Goal: Information Seeking & Learning: Learn about a topic

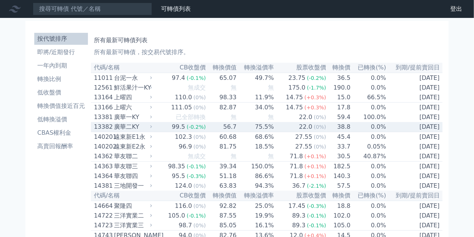
scroll to position [19, 0]
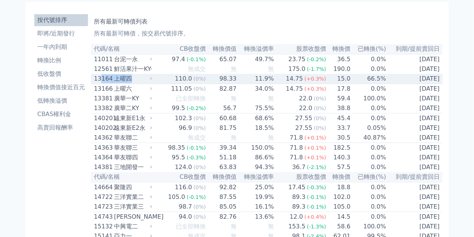
drag, startPoint x: 102, startPoint y: 81, endPoint x: 135, endPoint y: 81, distance: 33.2
click at [135, 81] on div "13164 上曜四" at bounding box center [121, 78] width 55 height 9
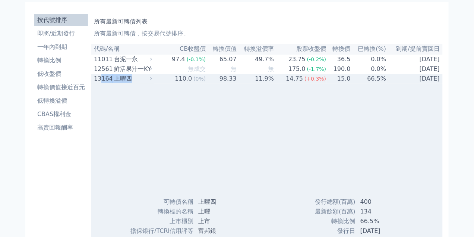
click at [100, 80] on div "13164" at bounding box center [103, 78] width 18 height 9
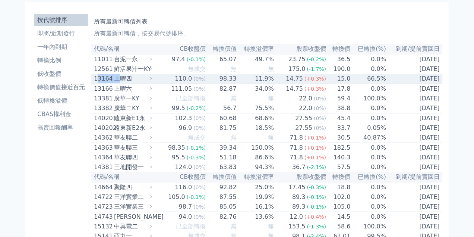
drag, startPoint x: 97, startPoint y: 80, endPoint x: 102, endPoint y: 83, distance: 6.0
click at [117, 80] on div "13164 上曜四" at bounding box center [121, 78] width 55 height 9
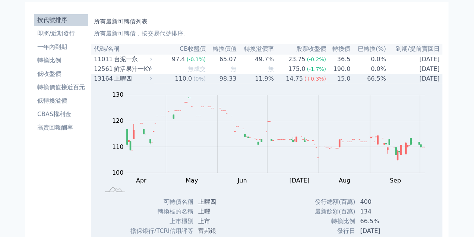
click at [95, 80] on div "13164" at bounding box center [103, 78] width 18 height 9
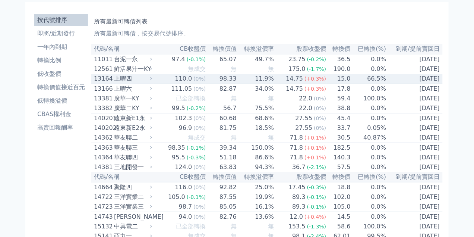
drag, startPoint x: 92, startPoint y: 79, endPoint x: 444, endPoint y: 77, distance: 352.2
click at [442, 80] on tr "13164 上曜四 110.0 (0%) 98.33 11.9% 14.75 (+0.3%) 15.0 66.5% [DATE]" at bounding box center [267, 79] width 352 height 10
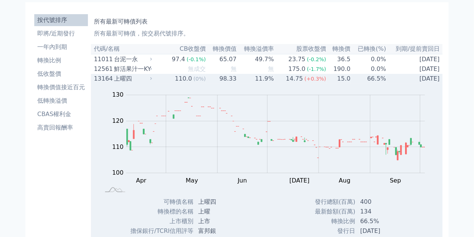
copy tr "13164 上曜四 110.0 (0%) 98.33 11.9% 14.75 (+0.3%) 15.0 66.5% [DATE]"
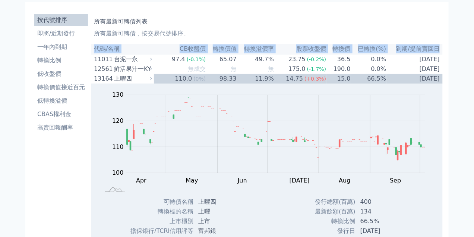
drag, startPoint x: 95, startPoint y: 50, endPoint x: 441, endPoint y: 48, distance: 346.2
click at [441, 48] on tr "代碼/名稱 CB收盤價 轉換價值 轉換溢價率 股票收盤價 轉換價 已轉換(%) 到期/提前賣回日" at bounding box center [267, 49] width 352 height 10
copy tr "代碼/名稱 CB收盤價 轉換價值 轉換溢價率 股票收盤價 轉換價 已轉換(%) 到期/提前賣回日"
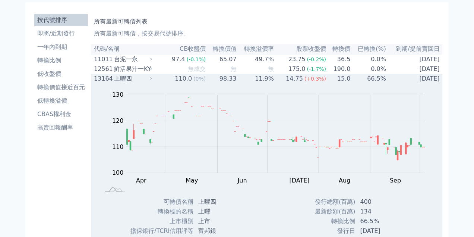
click at [100, 83] on div "13164" at bounding box center [103, 78] width 18 height 9
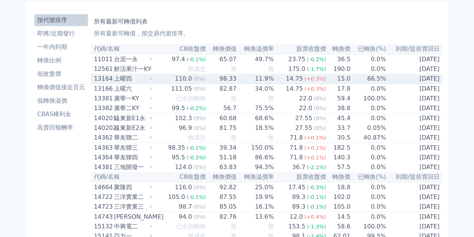
drag, startPoint x: 92, startPoint y: 80, endPoint x: 440, endPoint y: 81, distance: 348.1
click at [440, 81] on tr "13164 上曜四 110.0 (0%) 98.33 11.9% 14.75 (+0.3%) 15.0 66.5% [DATE]" at bounding box center [267, 79] width 352 height 10
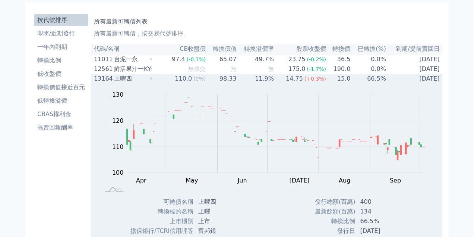
copy tr "13164 上曜四 110.0 (0%) 98.33 11.9% 14.75 (+0.3%) 15.0 66.5% [DATE]"
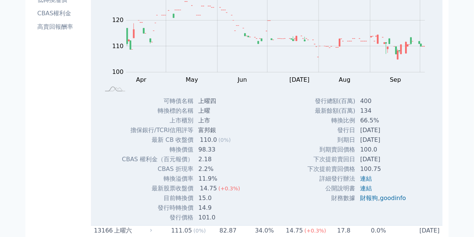
scroll to position [93, 0]
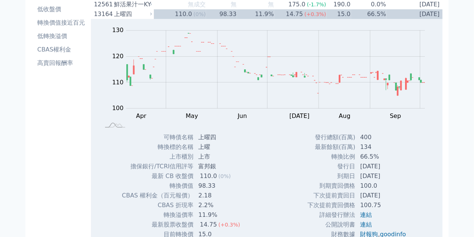
scroll to position [56, 0]
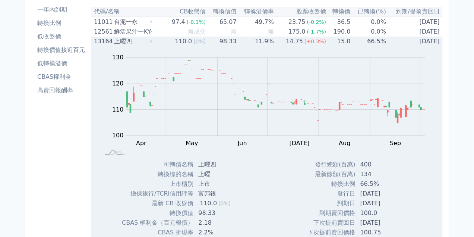
click at [95, 56] on div "Zoom Out 115 110 105 100 95 90 115 120 140 130 80 L Jun May Apr [DATE] Aug Sep …" at bounding box center [267, 102] width 352 height 113
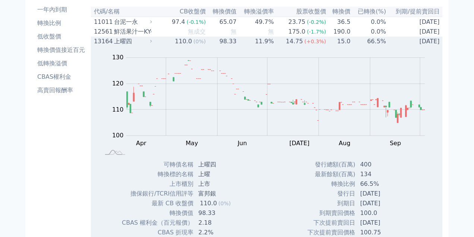
click at [404, 45] on td "[DATE]" at bounding box center [414, 42] width 56 height 10
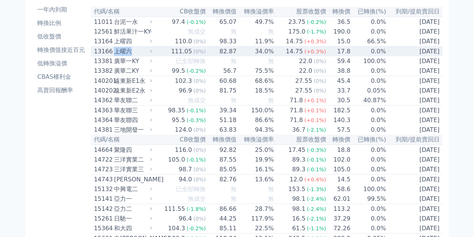
drag, startPoint x: 117, startPoint y: 54, endPoint x: 131, endPoint y: 54, distance: 13.8
click at [131, 54] on div "上曜六" at bounding box center [132, 51] width 37 height 9
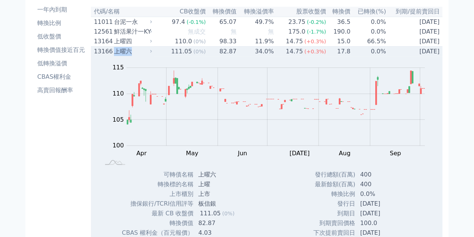
copy div "上曜六"
drag, startPoint x: 95, startPoint y: 53, endPoint x: 112, endPoint y: 54, distance: 17.5
click at [112, 54] on div "13166" at bounding box center [103, 51] width 18 height 9
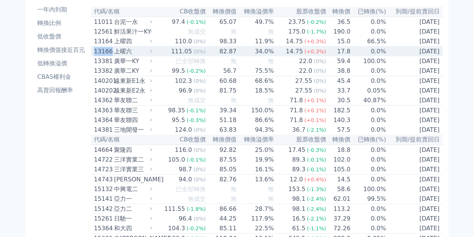
copy div "13166"
click at [163, 56] on td "111.05 (0%)" at bounding box center [180, 52] width 52 height 10
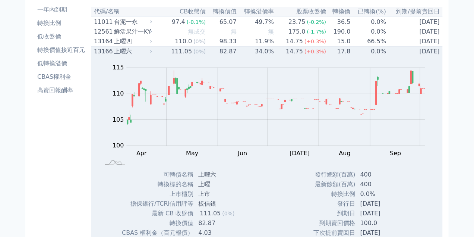
drag, startPoint x: 174, startPoint y: 53, endPoint x: 440, endPoint y: 50, distance: 266.5
click at [440, 50] on tr "13166 上曜六 111.05 (0%) 82.87 34.0% 14.75 (+0.3%) 17.8 0.0% [DATE]" at bounding box center [267, 52] width 352 height 10
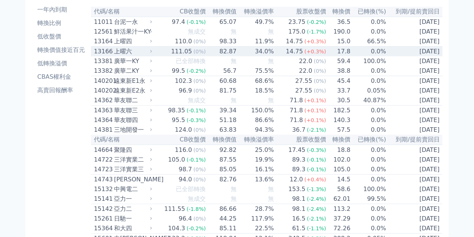
copy tr "111.05 (0%) 82.87 34.0% 14.75 (+0.3%) 17.8 0.0% [DATE]"
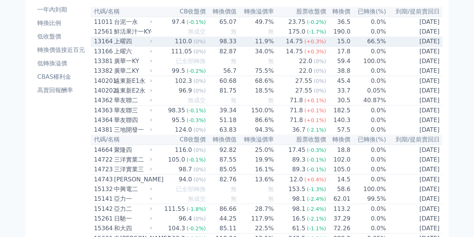
click at [166, 42] on td "110.0 (0%)" at bounding box center [180, 42] width 52 height 10
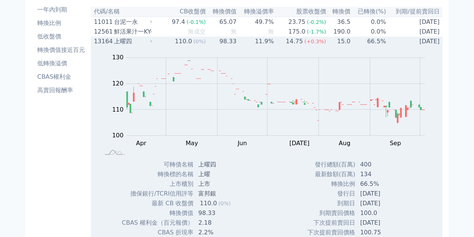
drag, startPoint x: 173, startPoint y: 44, endPoint x: 439, endPoint y: 44, distance: 266.5
click at [439, 44] on tr "13164 上曜四 110.0 (0%) 98.33 11.9% 14.75 (+0.3%) 15.0 66.5% [DATE]" at bounding box center [267, 42] width 352 height 10
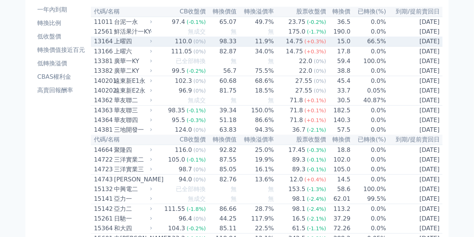
copy tr "110.0 (0%) 98.33 11.9% 14.75 (+0.3%) 15.0 66.5% [DATE]"
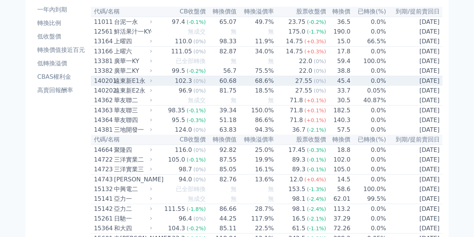
click at [116, 85] on div "遠東新E1永" at bounding box center [132, 80] width 37 height 9
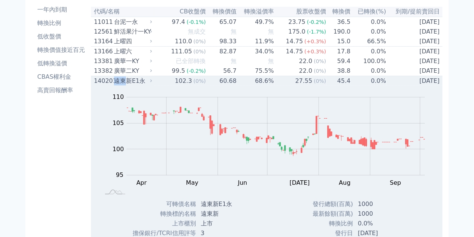
drag, startPoint x: 117, startPoint y: 86, endPoint x: 126, endPoint y: 85, distance: 9.4
click at [126, 85] on div "遠東新E1永" at bounding box center [132, 80] width 37 height 9
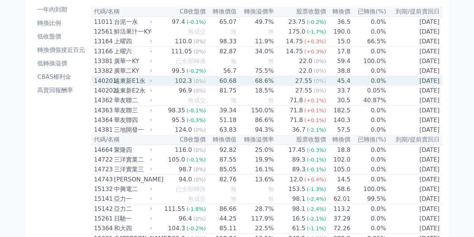
click at [114, 85] on div "140201 遠東新E1永" at bounding box center [121, 80] width 55 height 9
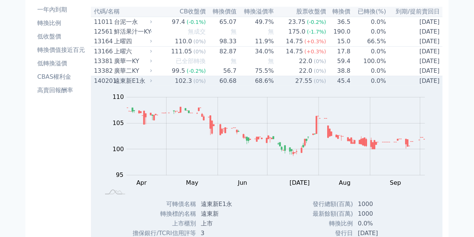
click at [116, 84] on div "遠東新E1永" at bounding box center [132, 80] width 37 height 9
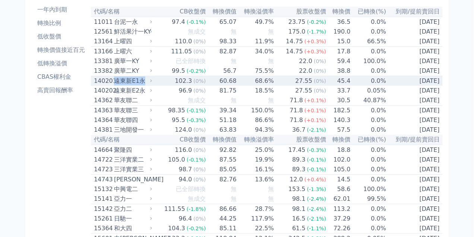
drag, startPoint x: 116, startPoint y: 84, endPoint x: 146, endPoint y: 82, distance: 29.9
click at [144, 83] on div "遠東新E1永" at bounding box center [132, 80] width 37 height 9
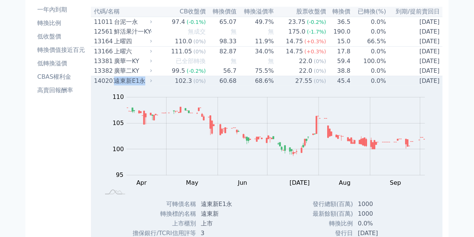
copy div "遠東新E1永"
click at [171, 86] on td "102.3 (0%)" at bounding box center [180, 81] width 52 height 10
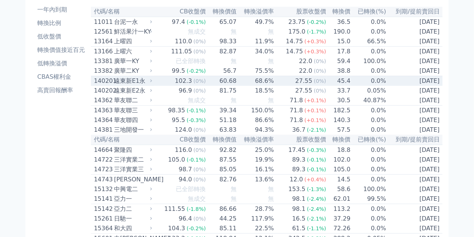
drag, startPoint x: 177, startPoint y: 84, endPoint x: 439, endPoint y: 82, distance: 261.6
click at [439, 82] on tr "140201 遠東新E1永 102.3 (0%) 60.68 68.6% 27.55 (0%) 45.4 0.0% [DATE]" at bounding box center [267, 81] width 352 height 10
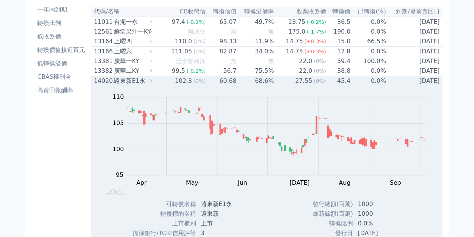
copy tr "102.3 (0%) 60.68 68.6% 27.55 (0%) 45.4 0.0% [DATE]"
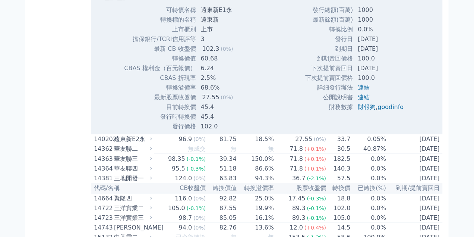
scroll to position [317, 0]
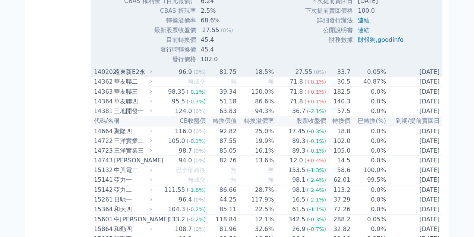
click at [120, 76] on div "遠東新E2永" at bounding box center [132, 71] width 37 height 9
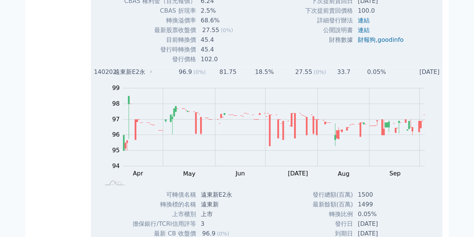
click at [115, 76] on div "遠東新E2永" at bounding box center [132, 71] width 37 height 9
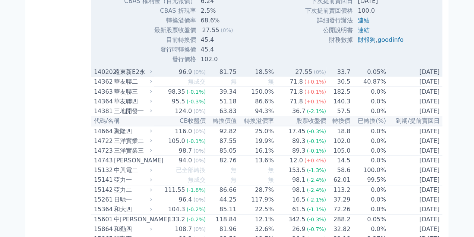
drag, startPoint x: 116, startPoint y: 76, endPoint x: 439, endPoint y: 76, distance: 322.7
click at [439, 76] on tr "140202 遠東新E2永 96.9 (0%) 81.75 18.5% 27.55 (0%) 33.7 0.05% [DATE]" at bounding box center [267, 72] width 352 height 10
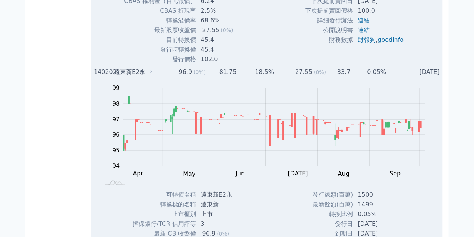
copy tr "遠東新E2永 96.9 (0%) 81.75 18.5% 27.55 (0%) 33.7 0.05% [DATE]"
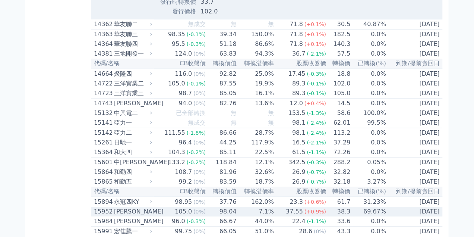
scroll to position [615, 0]
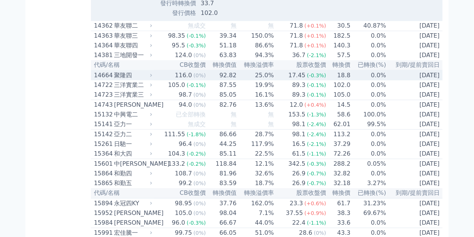
click at [119, 80] on div "聚隆四" at bounding box center [132, 75] width 37 height 9
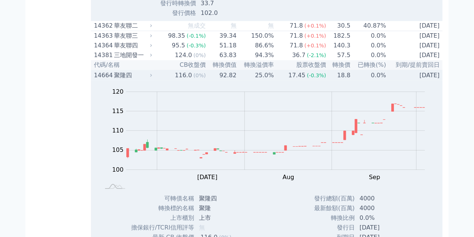
click at [116, 80] on div "聚隆四" at bounding box center [132, 75] width 37 height 9
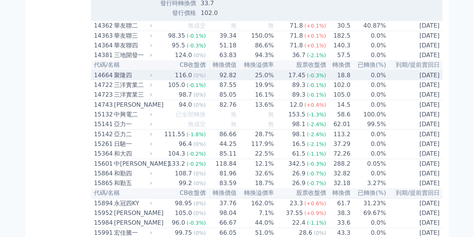
drag, startPoint x: 116, startPoint y: 83, endPoint x: 440, endPoint y: 84, distance: 324.6
click at [440, 80] on tr "14664 聚隆四 116.0 (0%) 92.82 25.0% 17.45 (-0.3%) 18.8 0.0% [DATE]" at bounding box center [267, 75] width 352 height 10
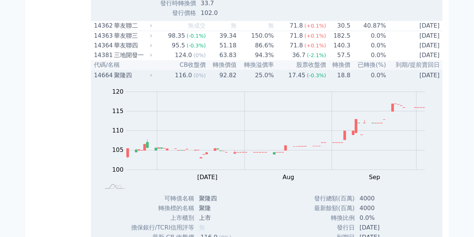
click at [100, 80] on div "14664" at bounding box center [103, 75] width 18 height 9
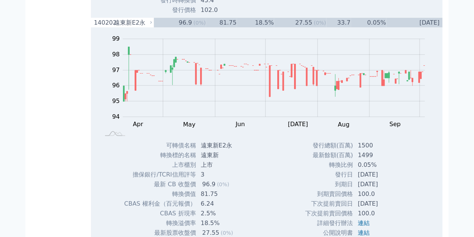
scroll to position [335, 0]
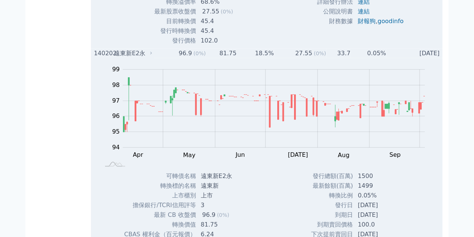
click at [125, 58] on div "遠東新E2永" at bounding box center [132, 53] width 37 height 9
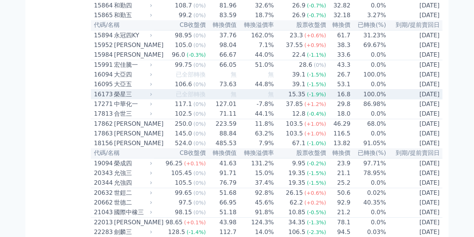
scroll to position [447, 0]
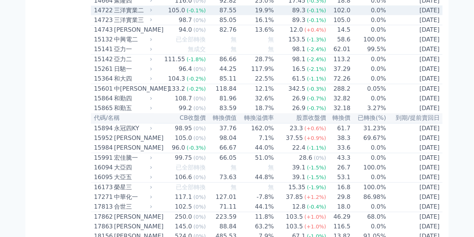
click at [115, 15] on div "三洋實業二" at bounding box center [132, 10] width 37 height 9
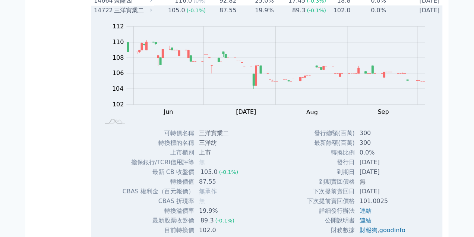
drag, startPoint x: 116, startPoint y: 20, endPoint x: 440, endPoint y: 20, distance: 323.5
click at [440, 15] on tr "14722 三洋實業二 105.0 (-0.1%) 87.55 19.9% 89.3 (-0.1%) 102.0 0.0% [DATE]" at bounding box center [267, 11] width 352 height 10
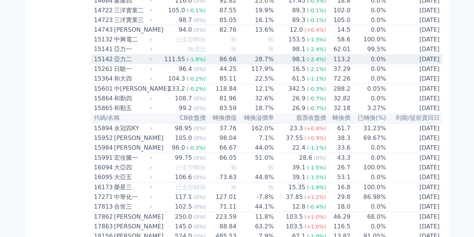
click at [120, 64] on div "亞力二" at bounding box center [132, 59] width 37 height 9
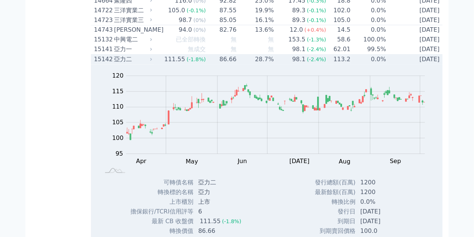
click at [115, 64] on div "亞力二" at bounding box center [132, 59] width 37 height 9
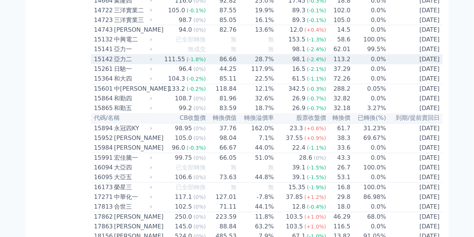
drag, startPoint x: 116, startPoint y: 73, endPoint x: 439, endPoint y: 76, distance: 323.9
click at [439, 65] on tr "15142 亞力二 111.55 (-1.8%) 86.66 28.7% 98.1 (-2.4%) 113.2 0.0% [DATE]" at bounding box center [267, 60] width 352 height 10
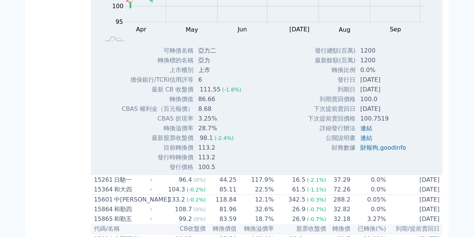
scroll to position [708, 0]
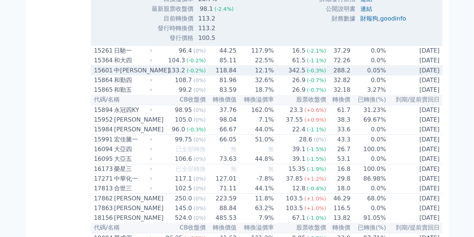
click at [120, 75] on div "中[PERSON_NAME]" at bounding box center [132, 70] width 37 height 9
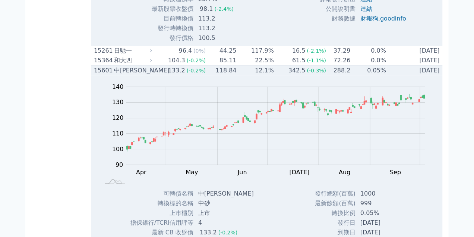
drag, startPoint x: 116, startPoint y: 86, endPoint x: 439, endPoint y: 86, distance: 322.7
click at [439, 76] on tr "15601 中[PERSON_NAME] 133.2 (-0.2%) 118.84 12.1% 342.5 (-0.3%) 288.2 0.05% [DATE]" at bounding box center [267, 71] width 352 height 10
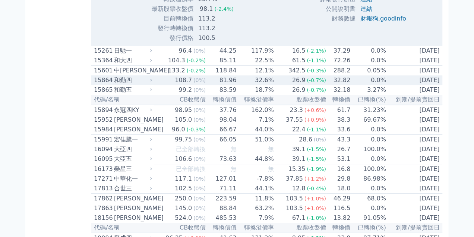
click at [118, 85] on div "和勤四" at bounding box center [132, 80] width 37 height 9
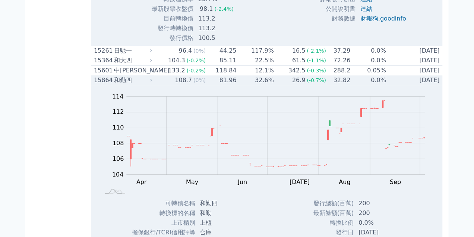
drag, startPoint x: 116, startPoint y: 96, endPoint x: 439, endPoint y: 96, distance: 323.1
click at [439, 85] on tr "15864 和勤四 108.7 (0%) 81.96 32.6% 26.9 (-0.7%) 32.82 0.0% [DATE]" at bounding box center [267, 80] width 352 height 10
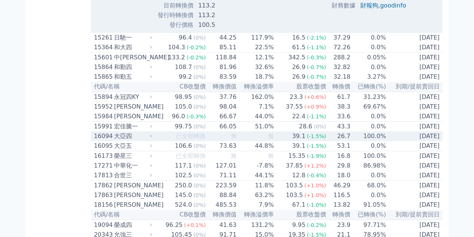
scroll to position [745, 0]
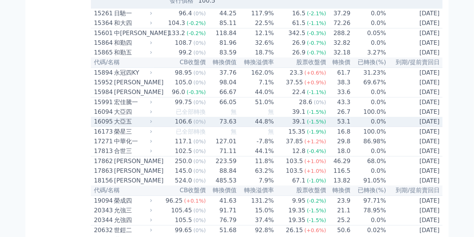
click at [118, 126] on div "大亞五" at bounding box center [132, 121] width 37 height 9
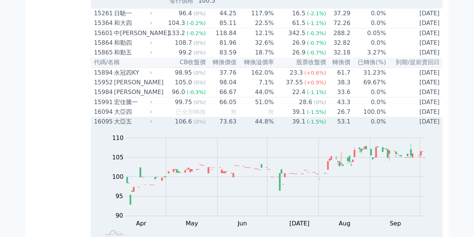
drag, startPoint x: 117, startPoint y: 145, endPoint x: 439, endPoint y: 146, distance: 322.0
click at [439, 126] on tr "16095 大亞五 106.6 (0%) 73.63 44.8% 39.1 (-1.5%) 53.1 0.0% [DATE]" at bounding box center [267, 122] width 352 height 10
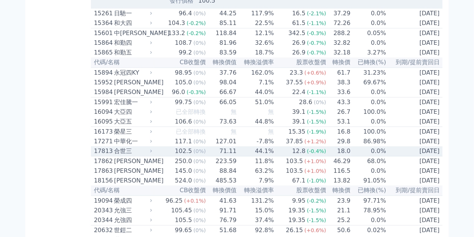
click at [117, 155] on div "合世三" at bounding box center [132, 150] width 37 height 9
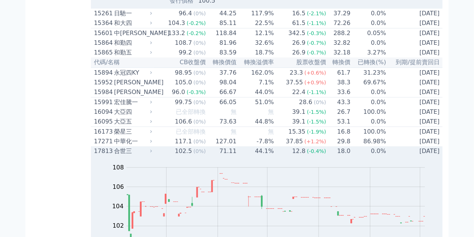
drag, startPoint x: 117, startPoint y: 175, endPoint x: 439, endPoint y: 179, distance: 322.4
click at [439, 156] on tr "17813 合世三 102.5 (0%) 71.11 44.1% 12.8 (-0.4%) 18.0 0.0% [DATE]" at bounding box center [267, 151] width 352 height 10
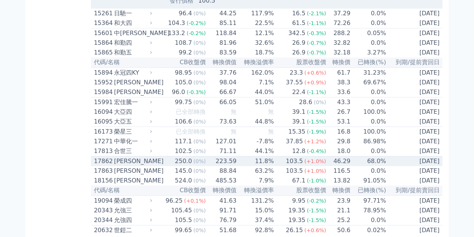
click at [118, 165] on div "[PERSON_NAME]" at bounding box center [132, 161] width 37 height 9
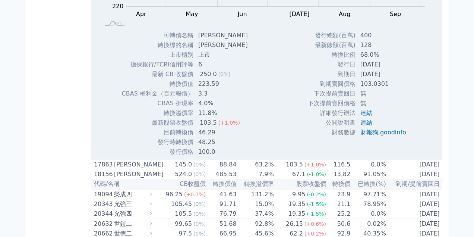
scroll to position [1025, 0]
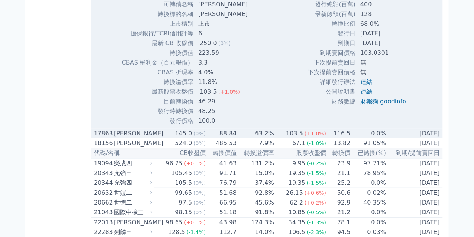
drag, startPoint x: 118, startPoint y: 160, endPoint x: 439, endPoint y: 159, distance: 320.9
click at [439, 138] on tr "17863 [PERSON_NAME] 145.0 (0%) 88.84 63.2% 103.5 (+1.0%) 116.5 0.0% [DATE]" at bounding box center [267, 134] width 352 height 10
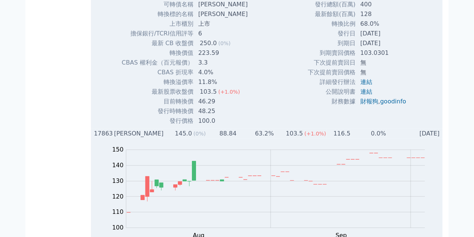
drag, startPoint x: 116, startPoint y: 160, endPoint x: 441, endPoint y: 159, distance: 325.0
click at [441, 138] on tr "17863 [PERSON_NAME] 145.0 (0%) 88.84 63.2% 103.5 (+1.0%) 116.5 0.0% [DATE]" at bounding box center [267, 134] width 352 height 10
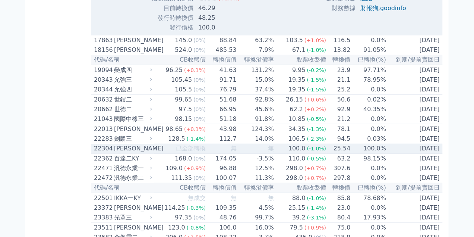
scroll to position [1230, 0]
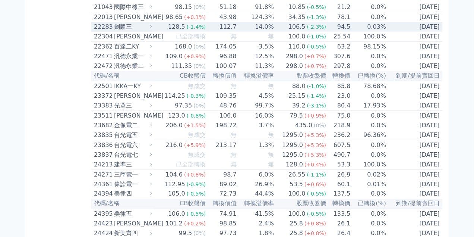
click at [117, 31] on div "劍麟三" at bounding box center [132, 26] width 37 height 9
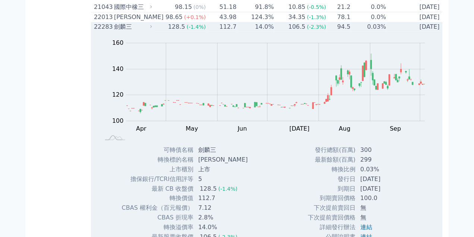
drag, startPoint x: 116, startPoint y: 60, endPoint x: 440, endPoint y: 61, distance: 324.2
click at [440, 32] on tr "22283 [PERSON_NAME] 128.5 (-1.4%) 112.7 14.0% 106.5 (-2.3%) 94.5 0.03% [DATE]" at bounding box center [267, 27] width 352 height 10
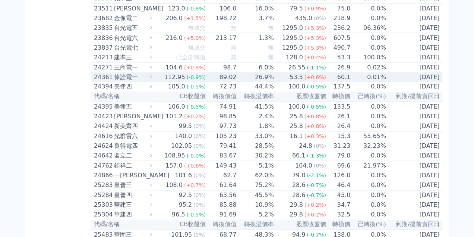
scroll to position [1286, 0]
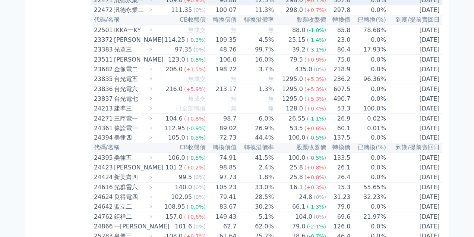
click at [118, 5] on div "汎德永業一" at bounding box center [132, 0] width 37 height 9
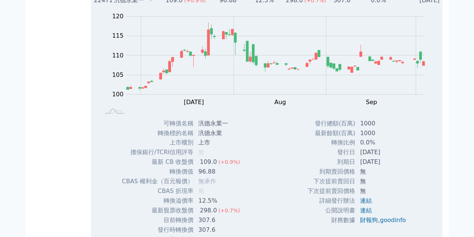
drag, startPoint x: 116, startPoint y: 36, endPoint x: 441, endPoint y: 36, distance: 325.7
click at [441, 5] on tr "22471 汎德永業一 109.0 (+0.9%) 96.88 12.5% 298.0 (+0.7%) 307.6 0.0% [DATE]" at bounding box center [267, 1] width 352 height 10
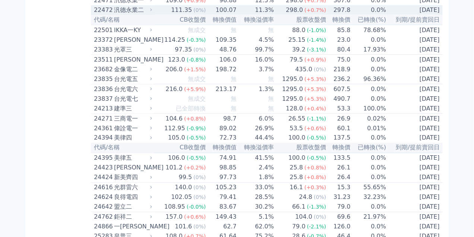
drag, startPoint x: 116, startPoint y: 47, endPoint x: 440, endPoint y: 48, distance: 324.6
click at [440, 15] on tr "22472 汎德永業二 111.35 (0%) 100.07 11.3% 298.0 (+0.7%) 297.8 0.0% [DATE]" at bounding box center [267, 10] width 352 height 10
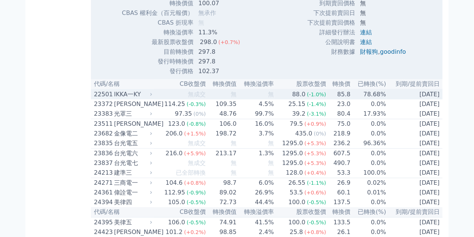
scroll to position [1491, 0]
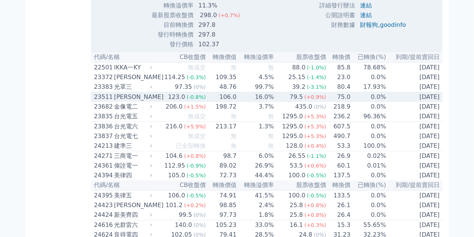
click at [122, 101] on div "[PERSON_NAME]" at bounding box center [132, 96] width 37 height 9
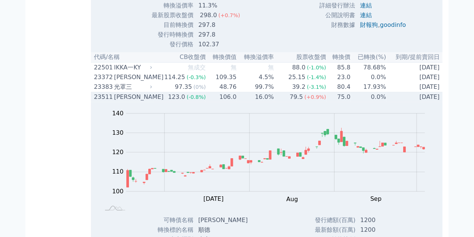
drag, startPoint x: 115, startPoint y: 137, endPoint x: 438, endPoint y: 140, distance: 323.1
click at [438, 102] on tr "23511 [PERSON_NAME] 123.0 (-0.8%) 106.0 16.0% 79.5 (+0.9%) 75.0 0.0% [DATE]" at bounding box center [267, 97] width 352 height 10
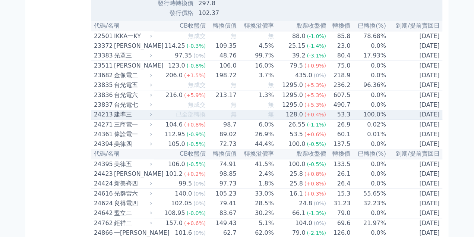
scroll to position [1528, 0]
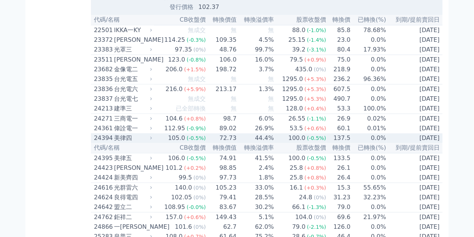
click at [124, 142] on div "美律四" at bounding box center [132, 137] width 37 height 9
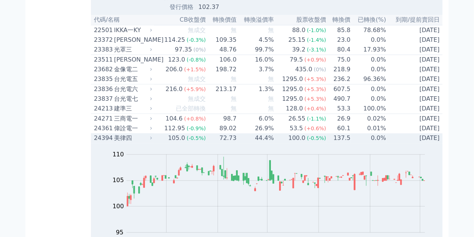
drag, startPoint x: 116, startPoint y: 185, endPoint x: 442, endPoint y: 185, distance: 325.7
click at [442, 143] on tr "24394 美律四 105.0 (-0.5%) 72.73 44.4% 100.0 (-0.5%) 137.5 0.0% [DATE]" at bounding box center [267, 138] width 352 height 10
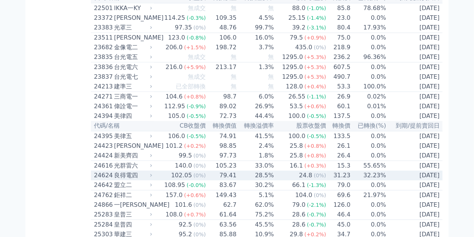
scroll to position [1584, 0]
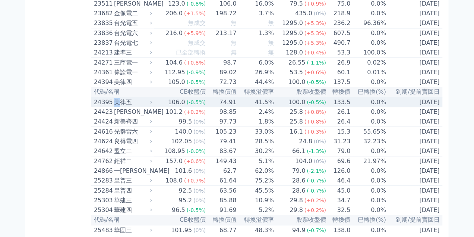
click at [120, 107] on div "美律五" at bounding box center [132, 102] width 37 height 9
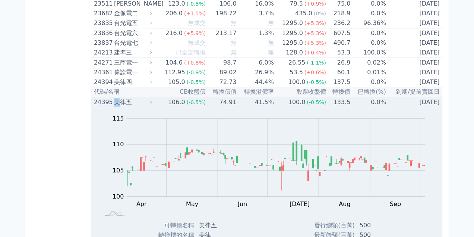
click at [120, 107] on div "美律五" at bounding box center [132, 102] width 37 height 9
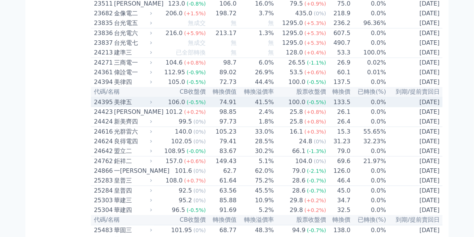
drag, startPoint x: 117, startPoint y: 151, endPoint x: 439, endPoint y: 150, distance: 321.6
click at [439, 107] on tr "24395 美律五 106.0 (-0.5%) 74.91 41.5% 100.0 (-0.5%) 133.5 0.0% [DATE]" at bounding box center [267, 102] width 352 height 10
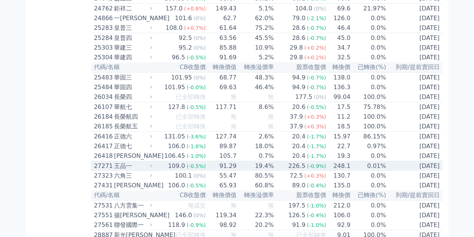
scroll to position [1975, 0]
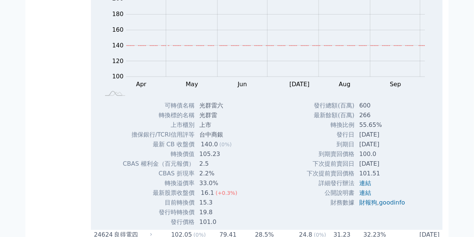
drag, startPoint x: 117, startPoint y: 32, endPoint x: 440, endPoint y: 33, distance: 322.4
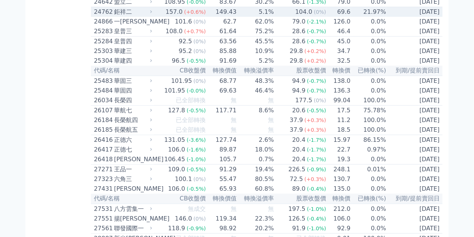
click at [117, 16] on div "鉅祥二" at bounding box center [132, 11] width 37 height 9
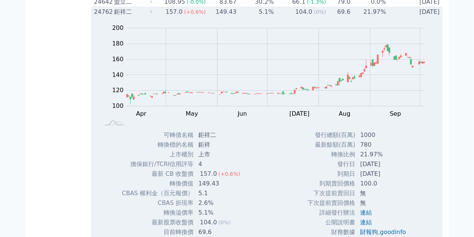
drag, startPoint x: 117, startPoint y: 64, endPoint x: 440, endPoint y: 63, distance: 323.1
click at [440, 17] on tr "24762 鉅祥二 157.0 (+0.6%) 149.43 5.1% 104.0 (0%) 69.6 21.97% [DATE]" at bounding box center [267, 12] width 352 height 10
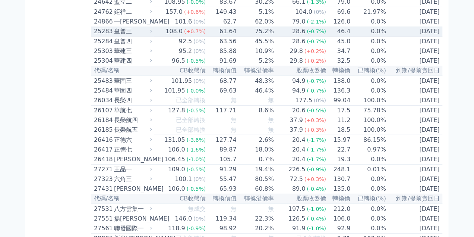
click at [119, 36] on div "皇普三" at bounding box center [132, 31] width 37 height 9
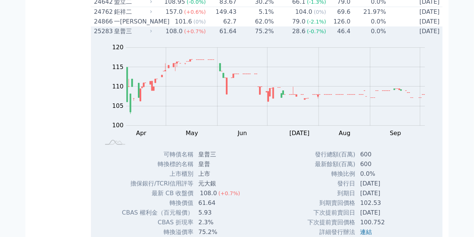
drag, startPoint x: 115, startPoint y: 86, endPoint x: 442, endPoint y: 83, distance: 327.6
click at [442, 36] on tr "25283 皇普三 108.0 (+0.7%) 61.64 75.2% 28.6 (-0.7%) 46.4 0.0% [DATE]" at bounding box center [267, 31] width 352 height 10
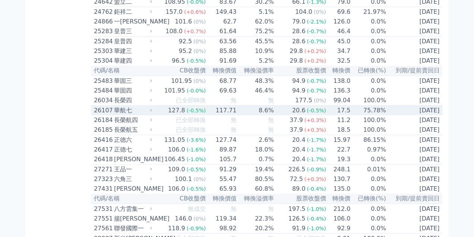
click at [120, 115] on div "華航七" at bounding box center [132, 110] width 37 height 9
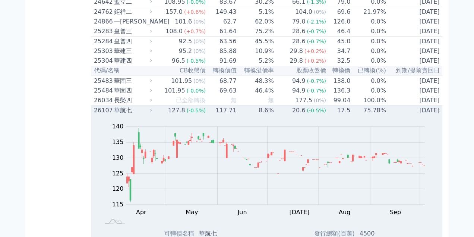
drag, startPoint x: 116, startPoint y: 171, endPoint x: 439, endPoint y: 169, distance: 323.5
click at [439, 116] on tr "26107 華航七 127.8 (-0.5%) 117.71 8.6% 20.6 (-0.5%) 17.5 75.78% [DATE]" at bounding box center [267, 110] width 352 height 10
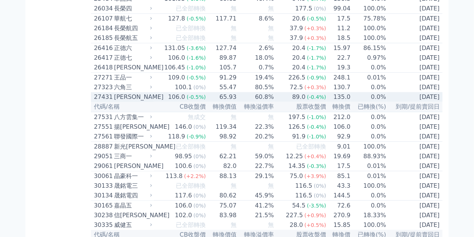
scroll to position [2068, 0]
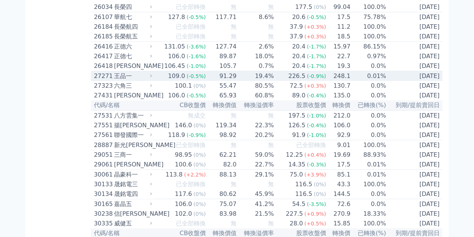
click at [117, 80] on div "王品一" at bounding box center [132, 76] width 37 height 9
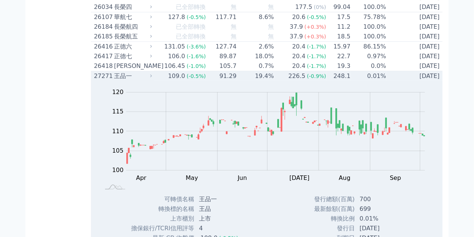
drag, startPoint x: 117, startPoint y: 140, endPoint x: 439, endPoint y: 142, distance: 322.0
click at [439, 81] on tr "27271 王品一 109.0 (-0.5%) 91.29 19.4% 226.5 (-0.9%) 248.1 0.01% [DATE]" at bounding box center [267, 76] width 352 height 10
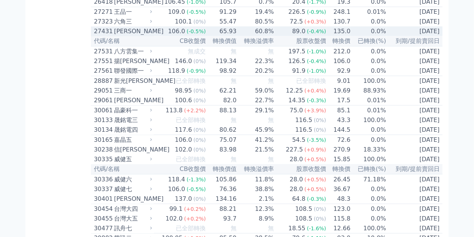
scroll to position [2161, 0]
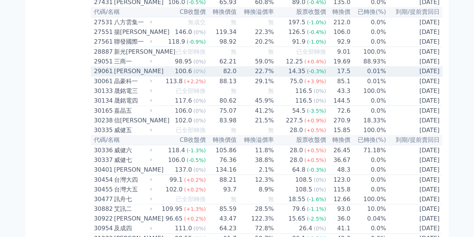
click at [116, 76] on div "[PERSON_NAME]" at bounding box center [132, 71] width 37 height 9
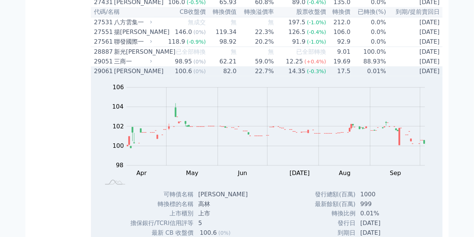
drag, startPoint x: 116, startPoint y: 142, endPoint x: 439, endPoint y: 143, distance: 322.7
click at [439, 76] on tr "29061 [PERSON_NAME] 100.6 (0%) 82.0 22.7% 14.35 (-0.3%) 17.5 0.01% [DATE]" at bounding box center [267, 71] width 352 height 10
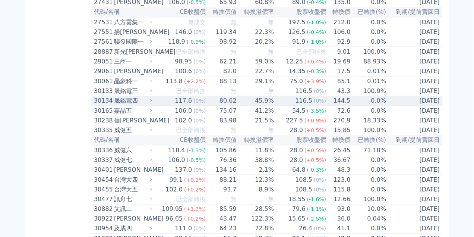
click at [118, 105] on div "晟銘電四" at bounding box center [132, 100] width 37 height 9
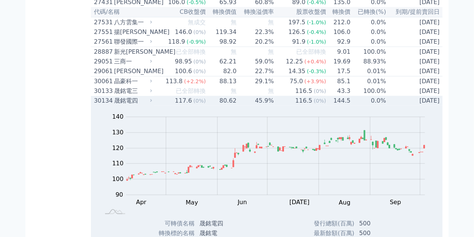
drag, startPoint x: 117, startPoint y: 174, endPoint x: 441, endPoint y: 177, distance: 324.6
click at [441, 105] on tr "30134 晟銘電四 117.6 (0%) 80.62 45.9% 116.5 (0%) 144.5 0.0% [DATE]" at bounding box center [267, 101] width 352 height 10
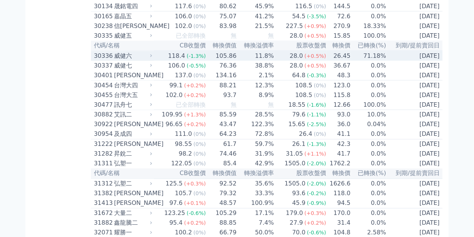
scroll to position [2292, 0]
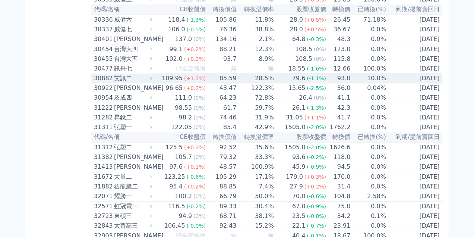
click at [119, 83] on div "艾訊二" at bounding box center [132, 78] width 37 height 9
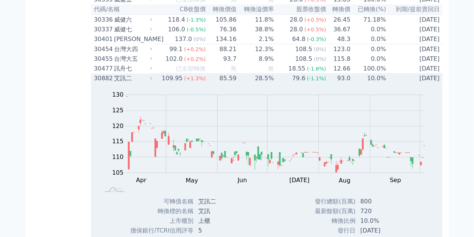
drag, startPoint x: 116, startPoint y: 160, endPoint x: 440, endPoint y: 159, distance: 324.2
click at [440, 84] on tr "30882 艾訊二 109.95 (+1.3%) 85.59 28.5% 79.6 (-1.1%) 93.0 10.0% [DATE]" at bounding box center [267, 79] width 352 height 10
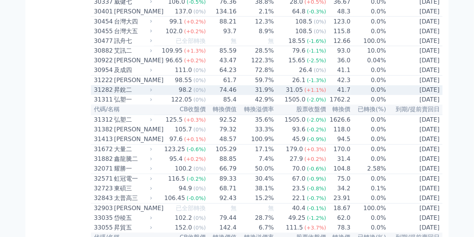
scroll to position [2366, 0]
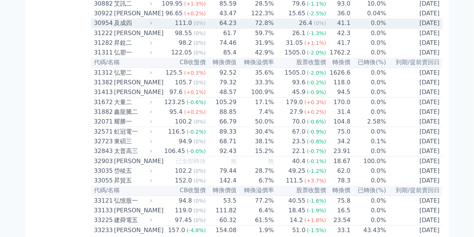
click at [120, 28] on div "及成四" at bounding box center [132, 23] width 37 height 9
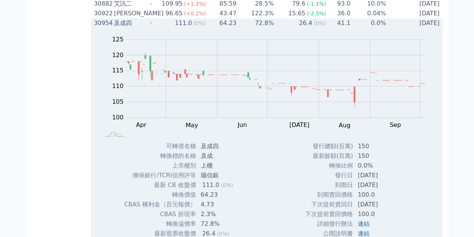
drag, startPoint x: 117, startPoint y: 107, endPoint x: 440, endPoint y: 109, distance: 323.1
click at [440, 28] on tr "30954 及成四 111.0 (0%) 64.23 72.8% 26.4 (0%) 41.1 0.0% [DATE]" at bounding box center [267, 24] width 352 height 10
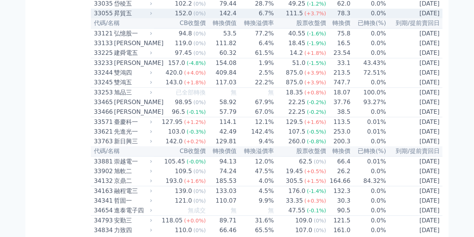
scroll to position [2534, 0]
click at [119, 18] on div "昇貿五" at bounding box center [132, 13] width 37 height 9
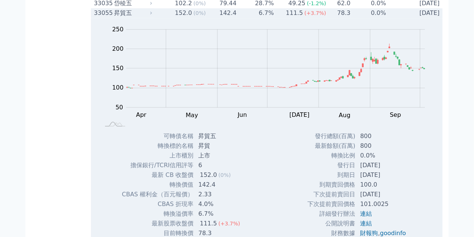
drag, startPoint x: 116, startPoint y: 108, endPoint x: 439, endPoint y: 109, distance: 322.7
click at [439, 18] on tr "33055 昇貿五 152.0 (0%) 142.4 6.7% 111.5 (+3.7%) 78.3 0.0% [DATE]" at bounding box center [267, 13] width 352 height 10
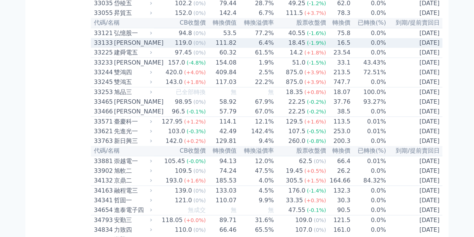
click at [116, 47] on div "[PERSON_NAME]" at bounding box center [132, 42] width 37 height 9
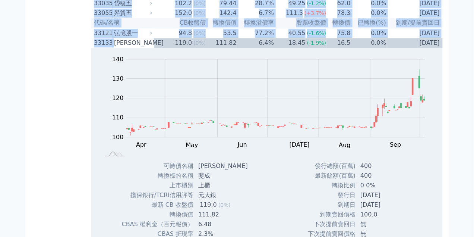
drag, startPoint x: 116, startPoint y: 139, endPoint x: 443, endPoint y: 145, distance: 327.6
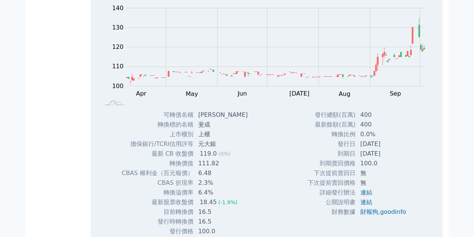
scroll to position [2609, 0]
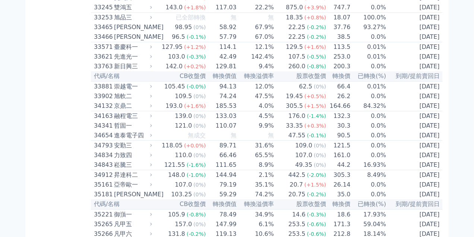
drag, startPoint x: 117, startPoint y: 64, endPoint x: 439, endPoint y: 67, distance: 322.4
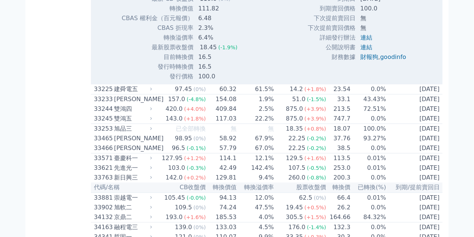
scroll to position [2814, 0]
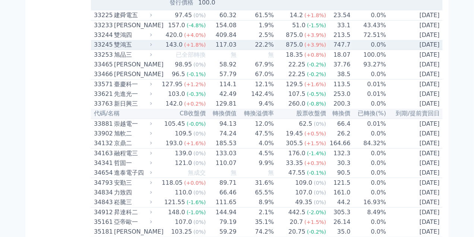
click at [120, 49] on div "雙鴻五" at bounding box center [132, 44] width 37 height 9
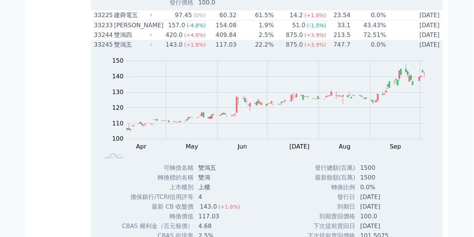
drag, startPoint x: 117, startPoint y: 145, endPoint x: 439, endPoint y: 145, distance: 322.0
click at [439, 50] on tr "33245 雙鴻五 143.0 (+1.8%) 117.03 22.2% 875.0 (+3.9%) 747.7 0.0% [DATE]" at bounding box center [267, 45] width 352 height 10
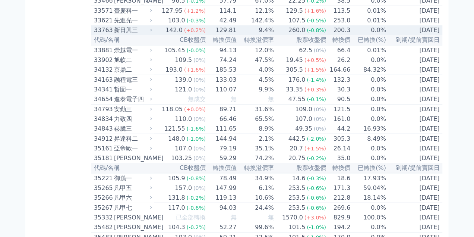
scroll to position [2888, 0]
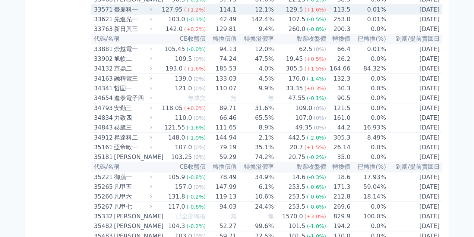
click at [121, 14] on div "臺慶科一" at bounding box center [132, 9] width 37 height 9
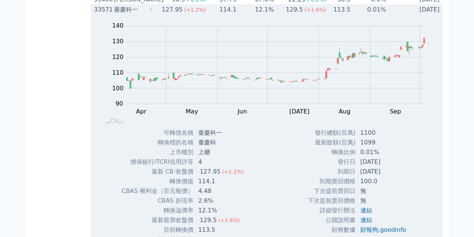
drag, startPoint x: 117, startPoint y: 113, endPoint x: 438, endPoint y: 115, distance: 321.6
click at [438, 15] on tr "33571 臺慶科一 127.95 (+1.2%) 114.1 12.1% 129.5 (+1.6%) 113.5 0.01% [DATE]" at bounding box center [267, 10] width 352 height 10
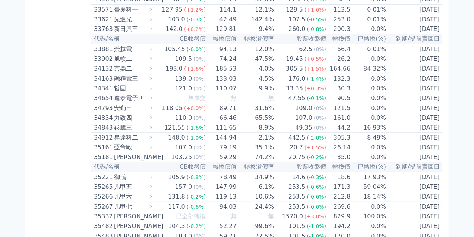
click at [49, 129] on div "按代號排序 即將/近期發行 一年內到期 轉換比例 低收盤價 轉換價值接近百元 低轉換溢價 CBAS權利金 高賣回報酬率" at bounding box center [61, 38] width 60 height 5793
